Goal: Check status

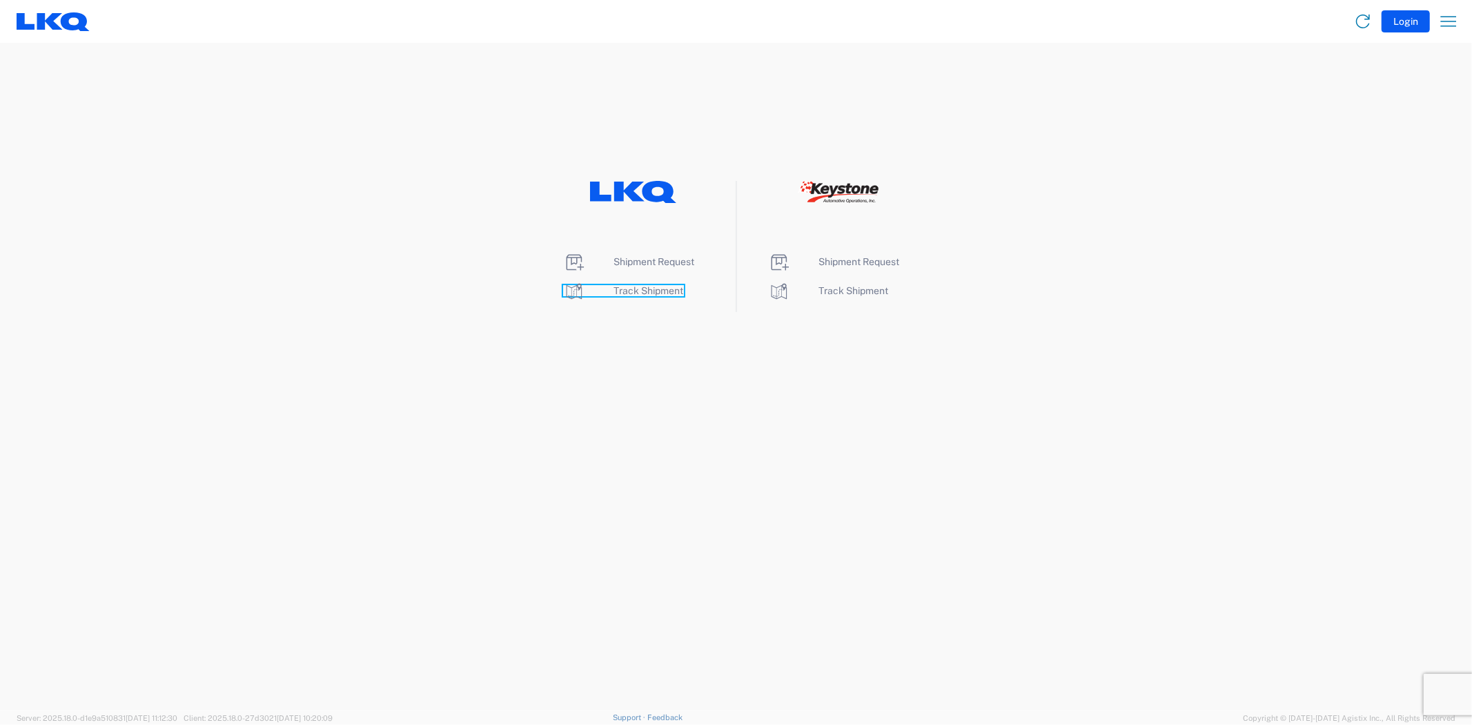
click at [652, 295] on span "Track Shipment" at bounding box center [649, 290] width 70 height 11
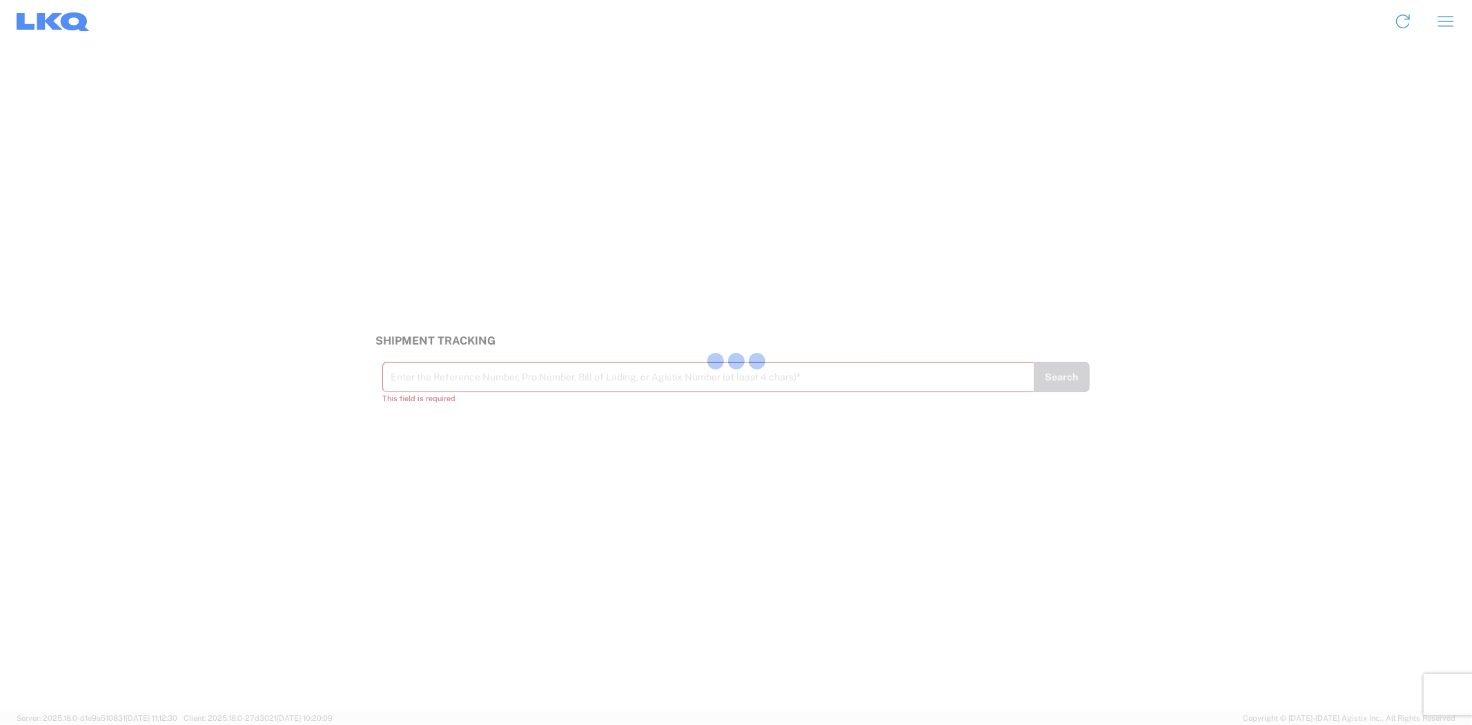
click at [458, 382] on div at bounding box center [736, 362] width 1472 height 725
click at [480, 375] on input "text" at bounding box center [709, 376] width 636 height 24
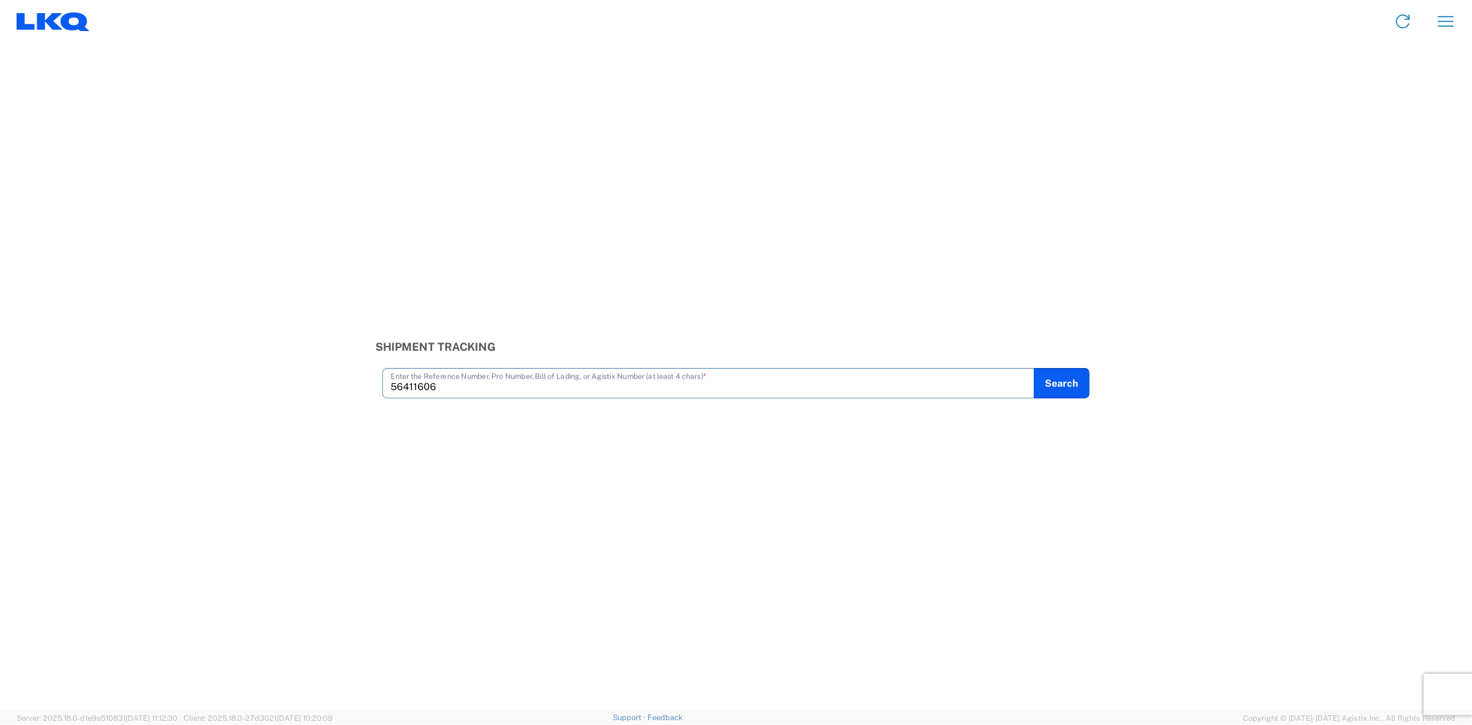
type input "56411606"
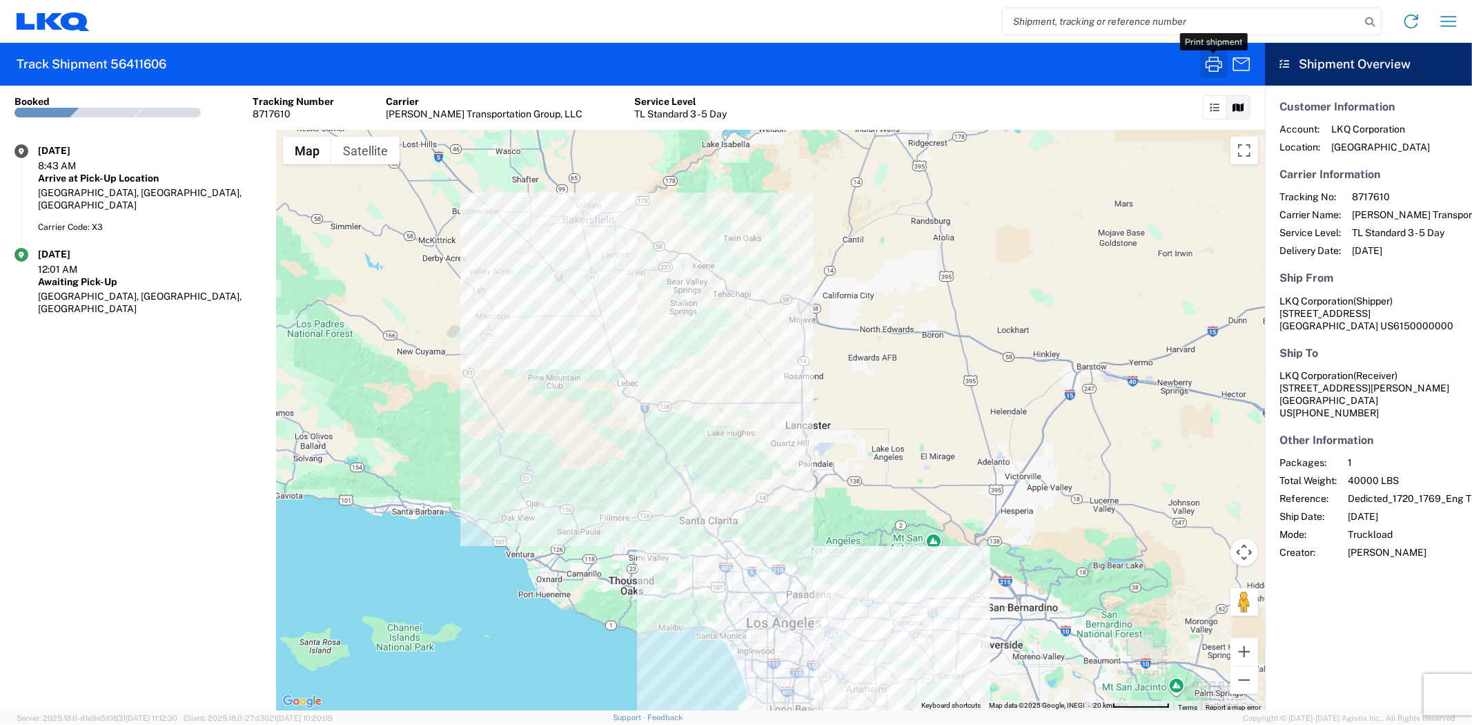
click at [1212, 64] on icon "button" at bounding box center [1214, 64] width 22 height 22
